Goal: Contribute content: Add original content to the website for others to see

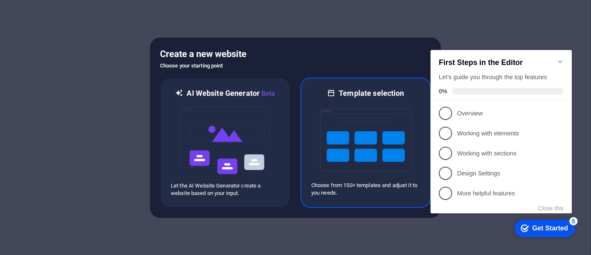
click at [342, 109] on img at bounding box center [365, 139] width 91 height 83
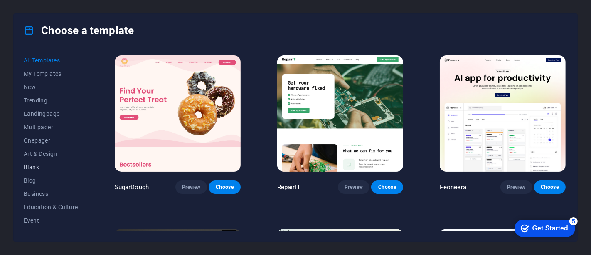
click at [38, 164] on span "Blank" at bounding box center [51, 166] width 54 height 7
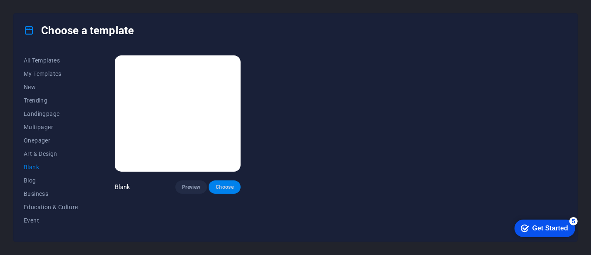
click at [231, 183] on span "Choose" at bounding box center [224, 186] width 18 height 7
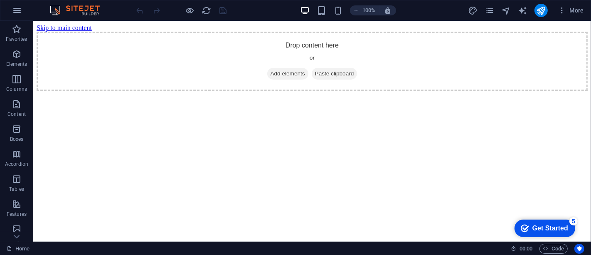
click at [324, 94] on html "Skip to main content Drop content here or Add elements Paste clipboard" at bounding box center [312, 57] width 558 height 73
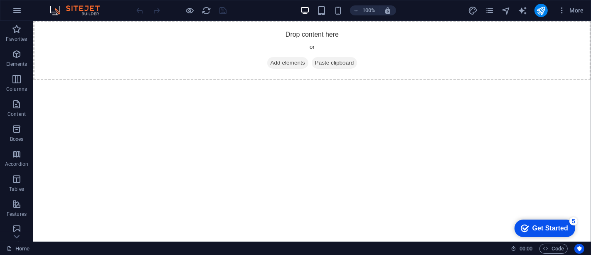
click at [324, 80] on html "Skip to main content Drop content here or Add elements Paste clipboard" at bounding box center [312, 50] width 558 height 59
click at [11, 53] on span "Elements" at bounding box center [16, 59] width 33 height 20
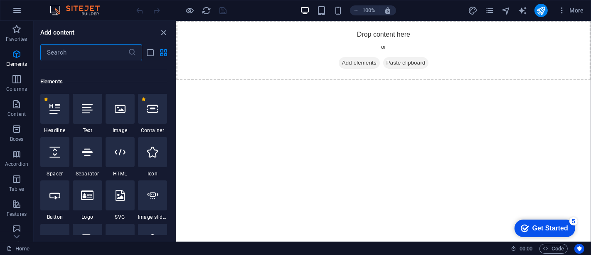
scroll to position [89, 0]
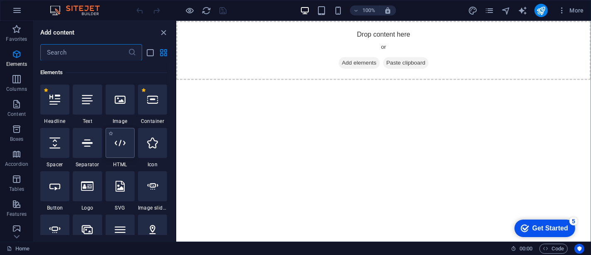
click at [120, 148] on icon at bounding box center [120, 142] width 11 height 11
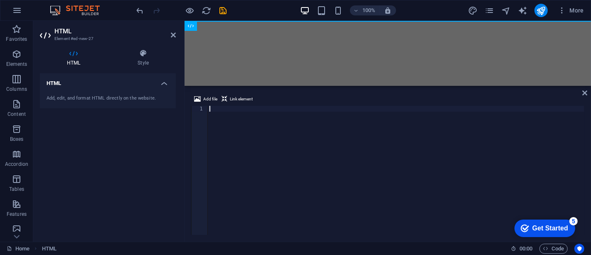
type textarea "</html>"
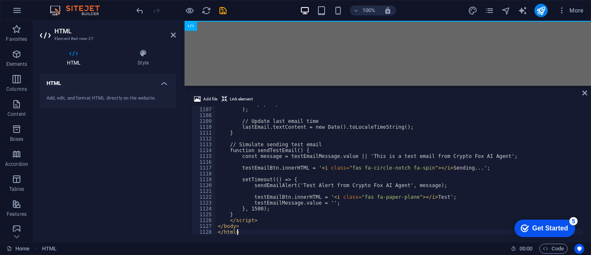
scroll to position [6439, 0]
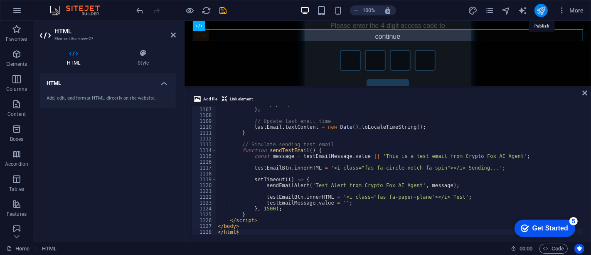
click at [544, 13] on icon "publish" at bounding box center [541, 11] width 10 height 10
